Goal: Information Seeking & Learning: Learn about a topic

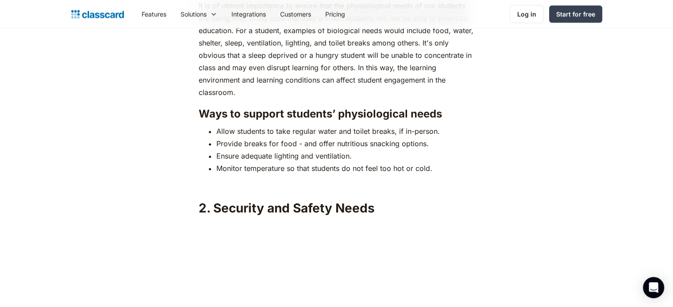
scroll to position [1323, 0]
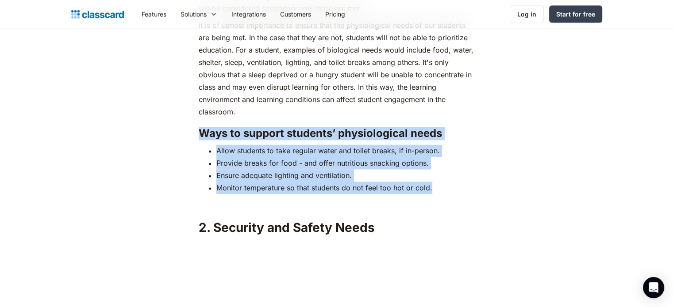
drag, startPoint x: 196, startPoint y: 115, endPoint x: 444, endPoint y: 169, distance: 253.4
copy div "Ways to support students’ physiological needs Allow students to take regular wa…"
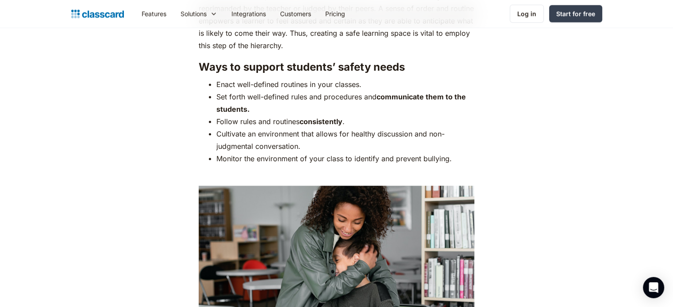
scroll to position [1813, 0]
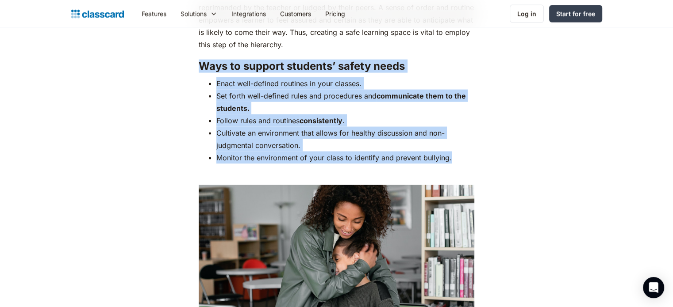
drag, startPoint x: 199, startPoint y: 49, endPoint x: 458, endPoint y: 139, distance: 273.6
copy div "Ways to support students’ safety needs Enact well-defined routines in your clas…"
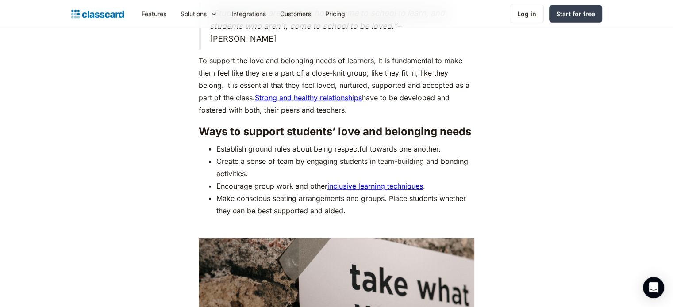
scroll to position [2497, 0]
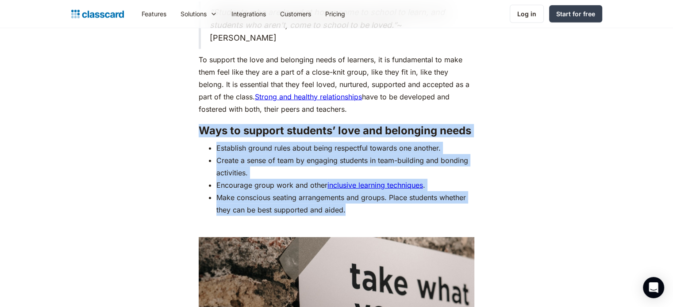
drag, startPoint x: 201, startPoint y: 115, endPoint x: 380, endPoint y: 195, distance: 195.2
copy div "Ways to support students’ love and belonging needs Establish ground rules about…"
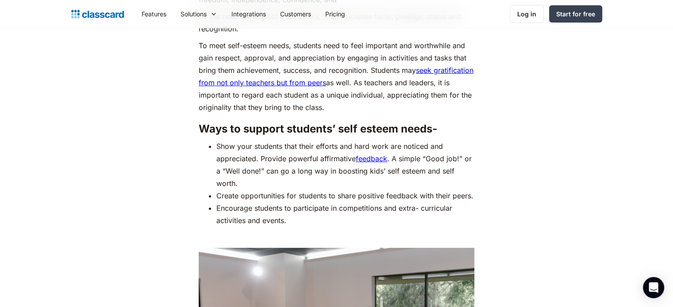
scroll to position [3226, 0]
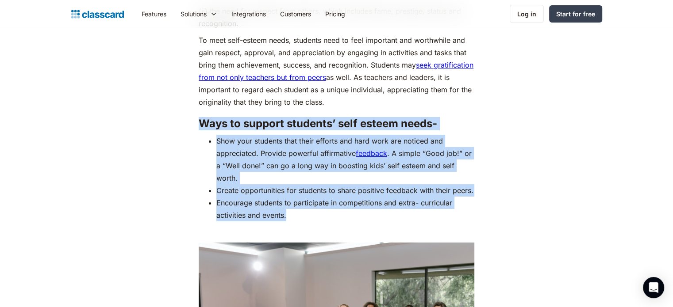
drag, startPoint x: 201, startPoint y: 109, endPoint x: 307, endPoint y: 213, distance: 148.6
copy div "Ways to support students’ self esteem needs- Show your students that their effo…"
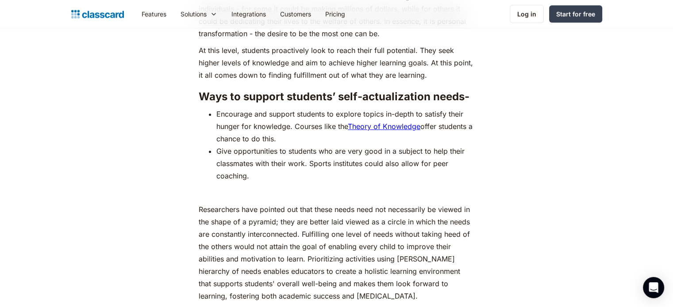
scroll to position [3940, 0]
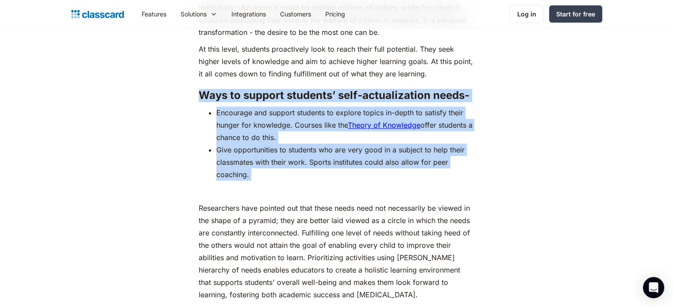
drag, startPoint x: 199, startPoint y: 91, endPoint x: 294, endPoint y: 186, distance: 134.8
copy div "Ways to support students’ self-actualization needs- Encourage and support stude…"
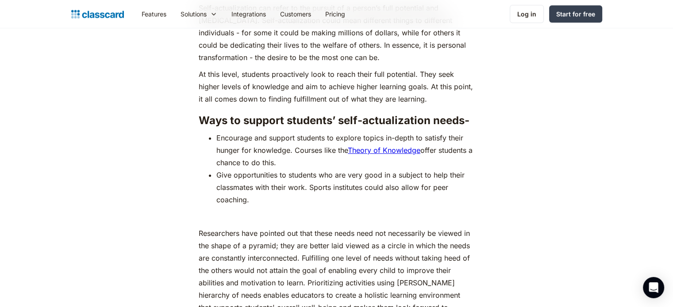
scroll to position [3915, 0]
